Goal: Find specific page/section: Find specific page/section

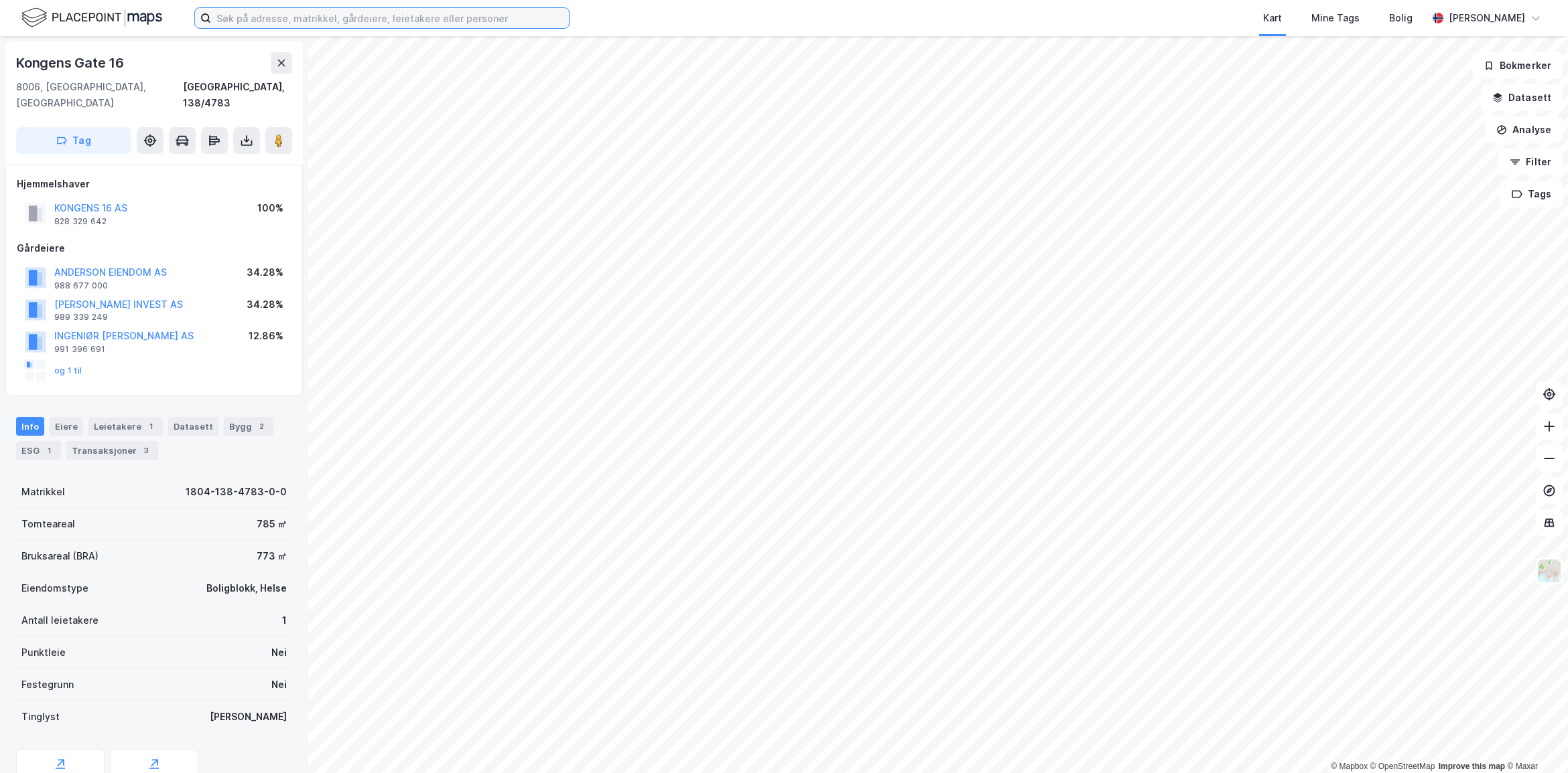
click at [369, 12] on input at bounding box center [390, 17] width 357 height 20
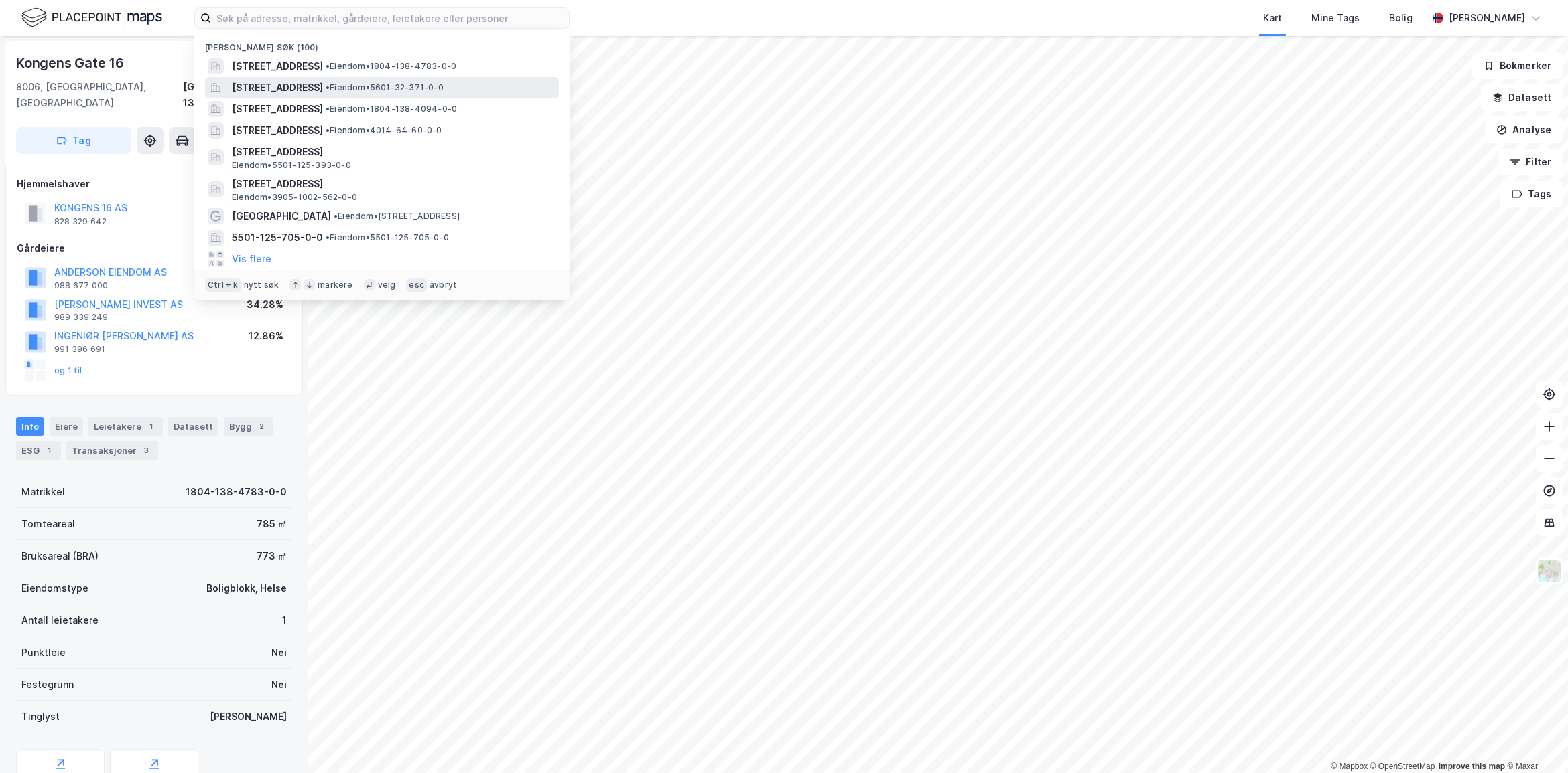
click at [323, 85] on span "[STREET_ADDRESS]" at bounding box center [277, 87] width 91 height 16
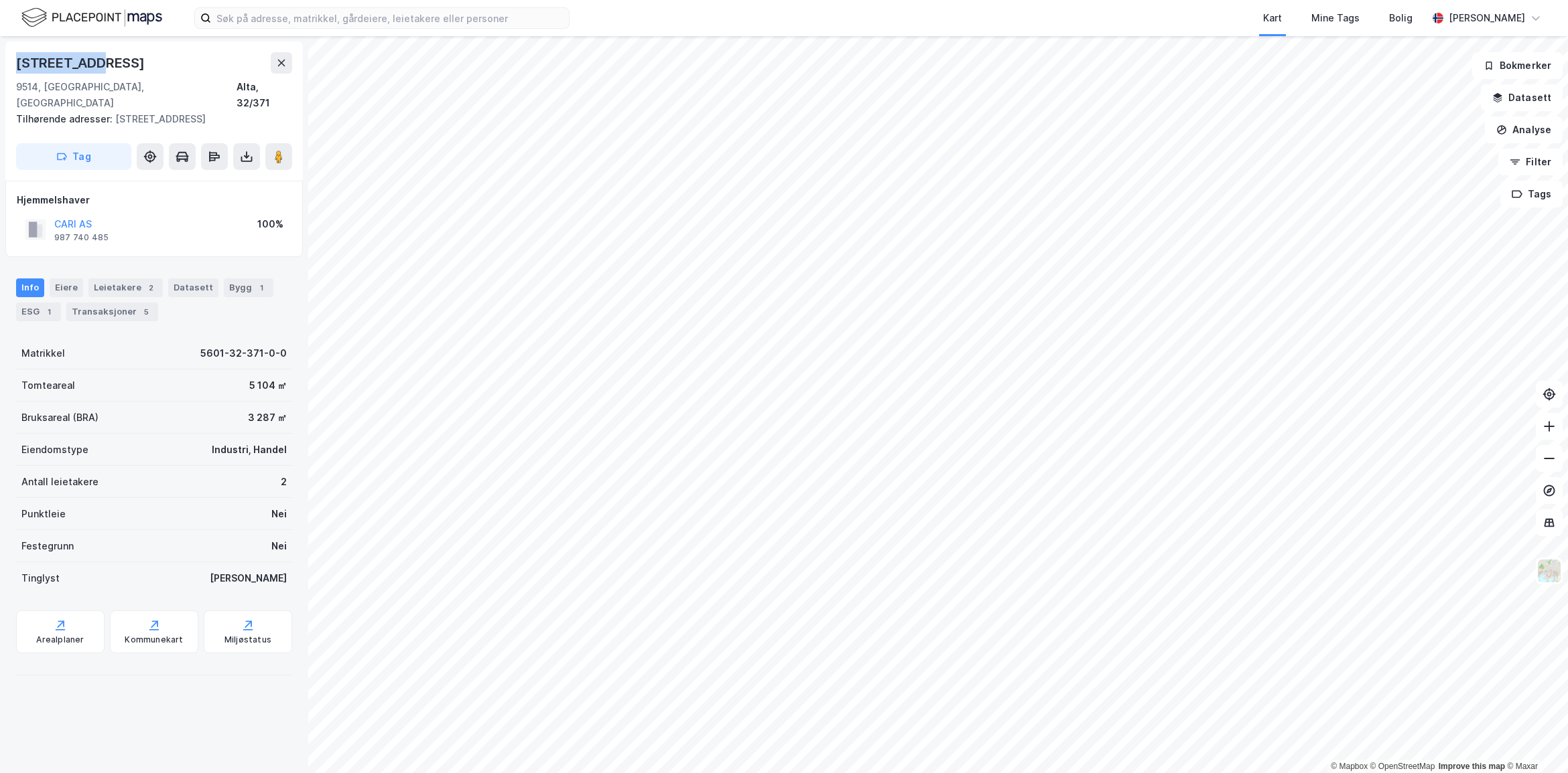
drag, startPoint x: 110, startPoint y: 68, endPoint x: 8, endPoint y: 59, distance: 102.4
click at [8, 59] on div "[STREET_ADDRESS] Tilhørende adresser: [STREET_ADDRESS] Tag" at bounding box center [155, 110] width 298 height 139
copy div "[STREET_ADDRESS]"
click at [1552, 461] on icon at bounding box center [1549, 459] width 13 height 13
click at [234, 278] on div "Bygg 1" at bounding box center [249, 288] width 50 height 19
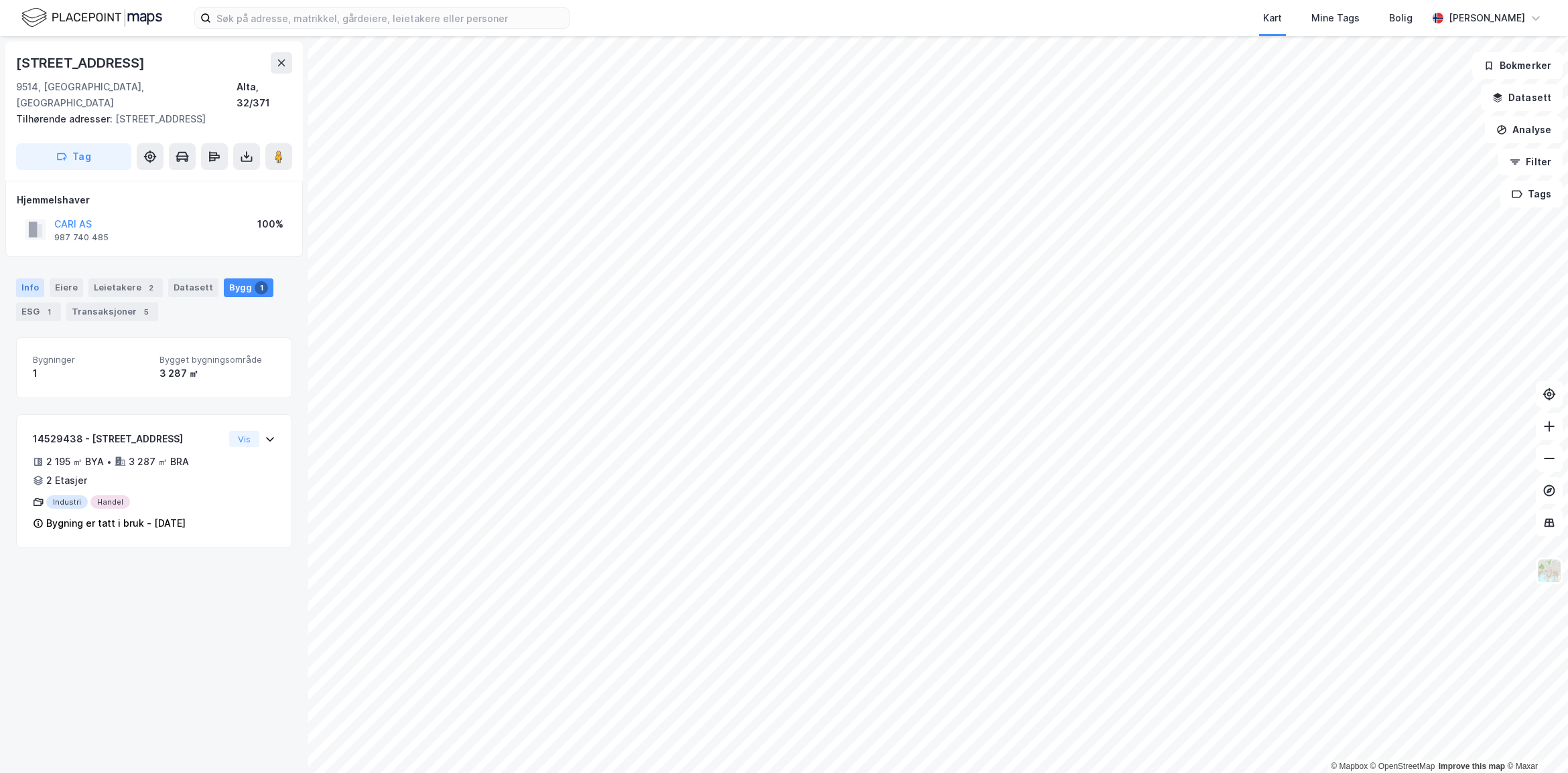
click at [38, 278] on div "Info" at bounding box center [30, 288] width 28 height 19
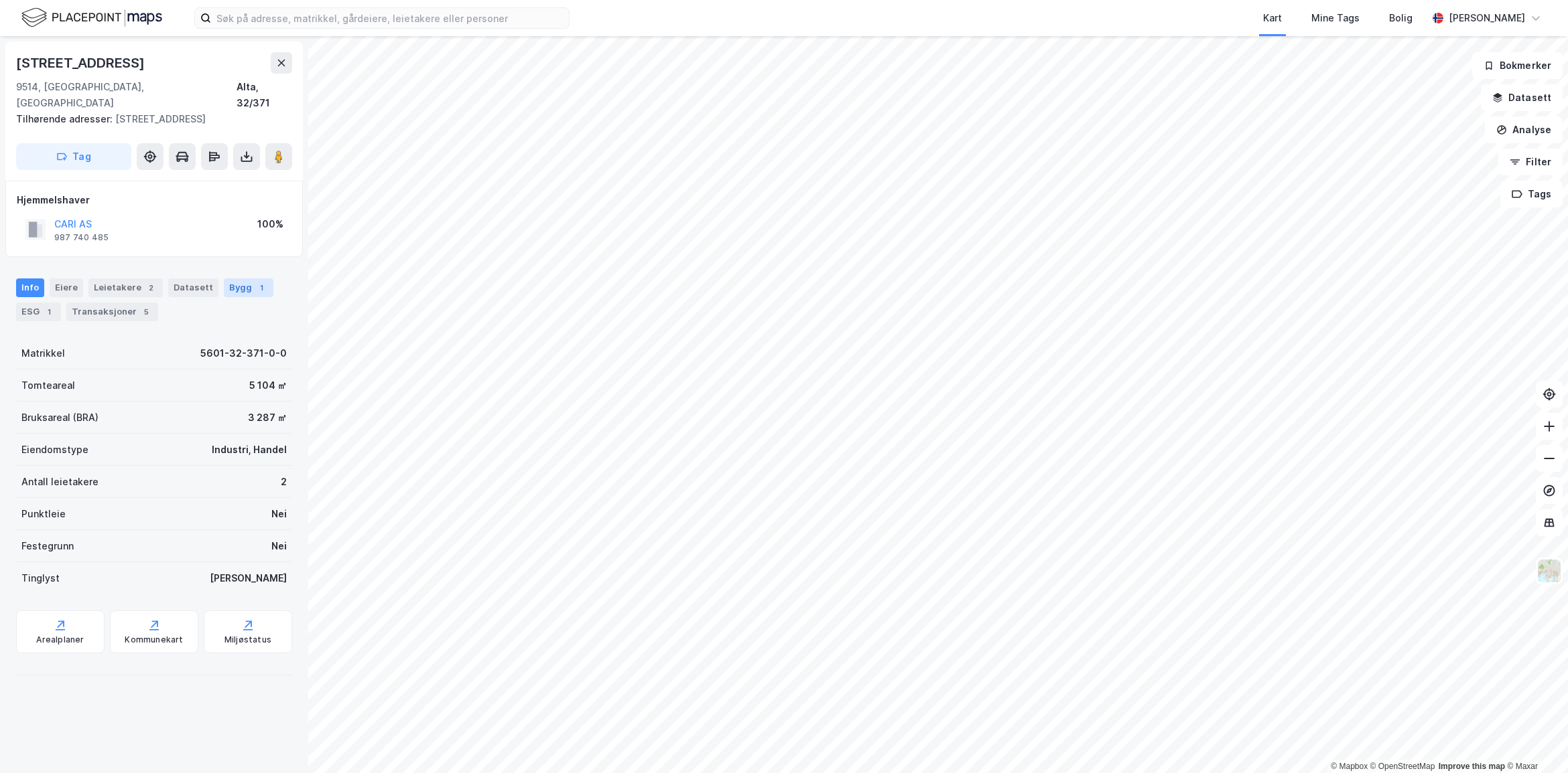
click at [224, 278] on div "Bygg 1" at bounding box center [249, 288] width 50 height 19
